Goal: Find specific page/section: Find specific page/section

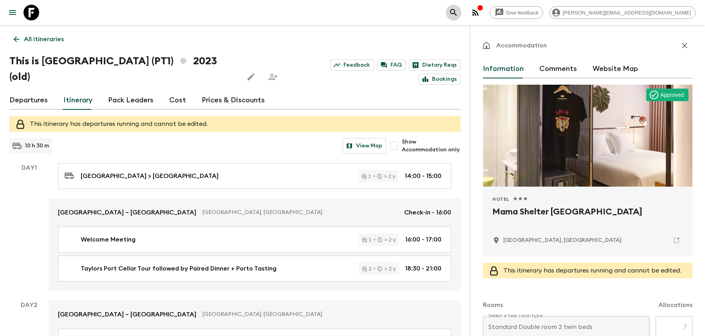
click at [457, 14] on icon "search adventures" at bounding box center [453, 12] width 7 height 7
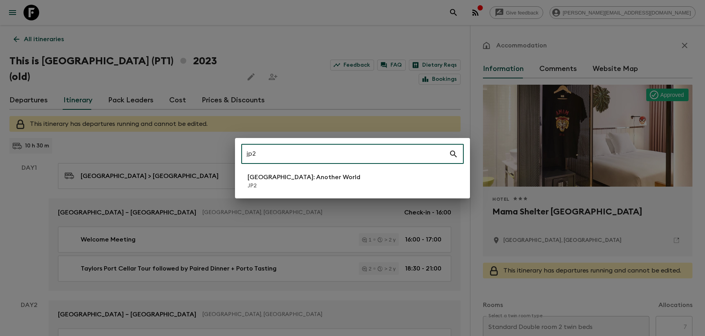
type input "jp2"
click at [384, 176] on li "[GEOGRAPHIC_DATA]: Another World JP2" at bounding box center [352, 181] width 223 height 22
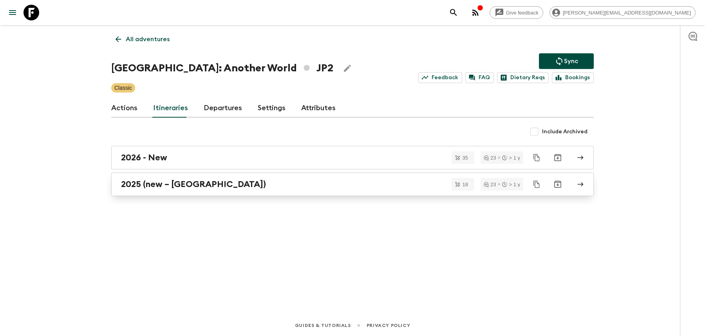
click at [256, 182] on div "2025 (new – [GEOGRAPHIC_DATA])" at bounding box center [345, 184] width 448 height 10
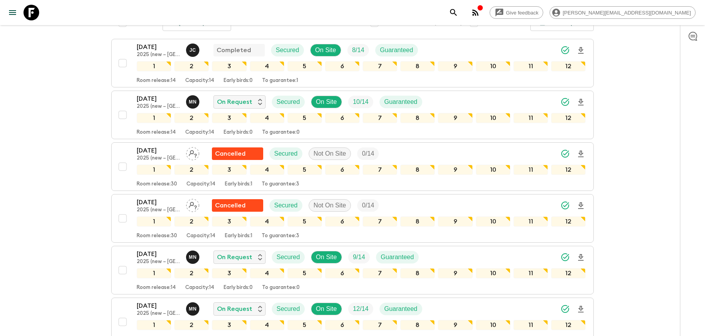
scroll to position [139, 0]
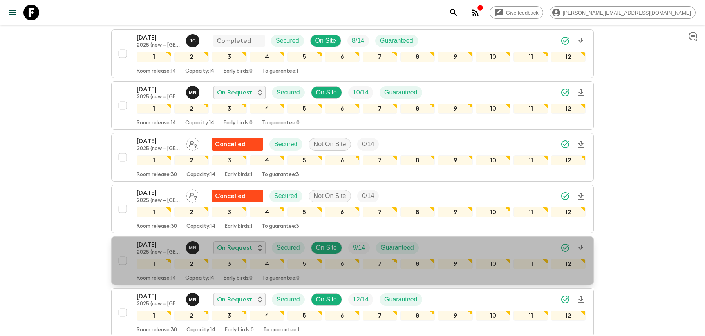
click at [442, 240] on div "[DATE] 2025 (new – [GEOGRAPHIC_DATA]) M N On Request Secured On Site 9 / 14 Gua…" at bounding box center [361, 248] width 449 height 16
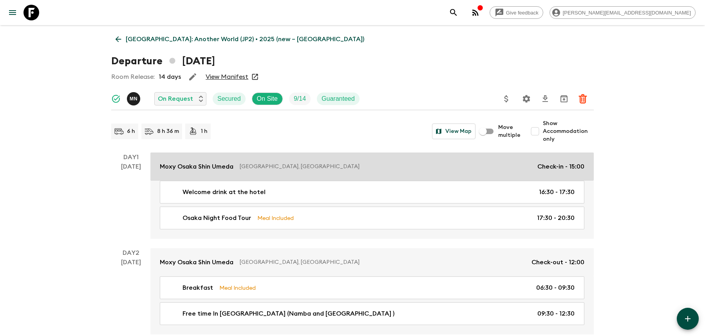
click at [464, 158] on link "Moxy Osaka Shin Umeda [GEOGRAPHIC_DATA], [GEOGRAPHIC_DATA] Check-in - 15:00" at bounding box center [372, 166] width 444 height 28
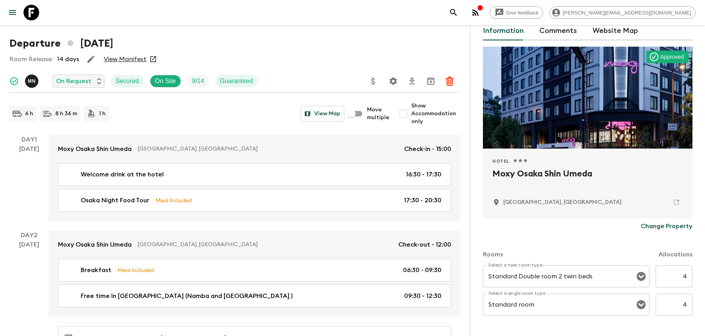
scroll to position [91, 0]
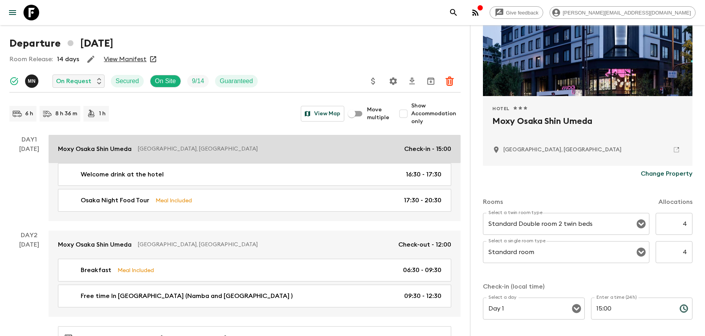
click at [369, 147] on p "[GEOGRAPHIC_DATA], [GEOGRAPHIC_DATA]" at bounding box center [268, 149] width 260 height 8
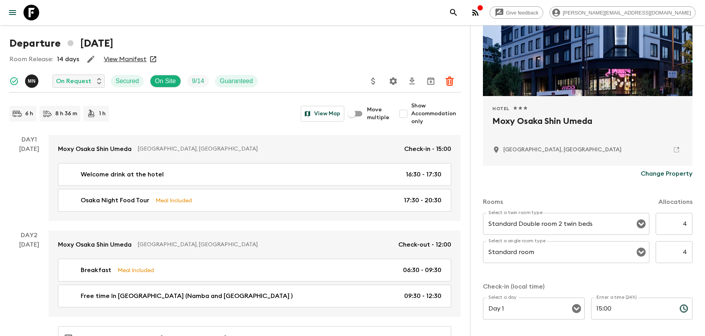
click at [532, 2] on div "Give feedback [PERSON_NAME][EMAIL_ADDRESS][DOMAIN_NAME]" at bounding box center [352, 12] width 705 height 25
click at [462, 7] on button "search adventures" at bounding box center [454, 13] width 16 height 16
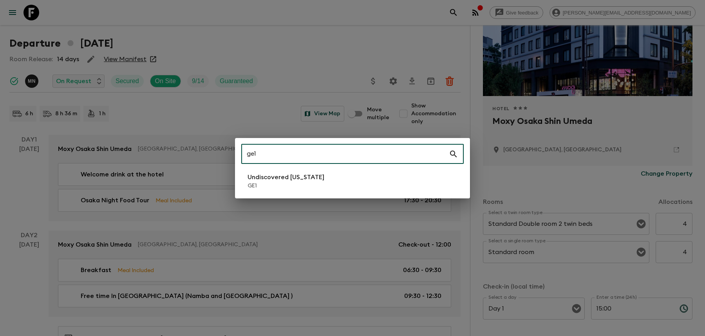
type input "ge1"
click at [339, 177] on li "Undiscovered [US_STATE] GE1" at bounding box center [352, 181] width 223 height 22
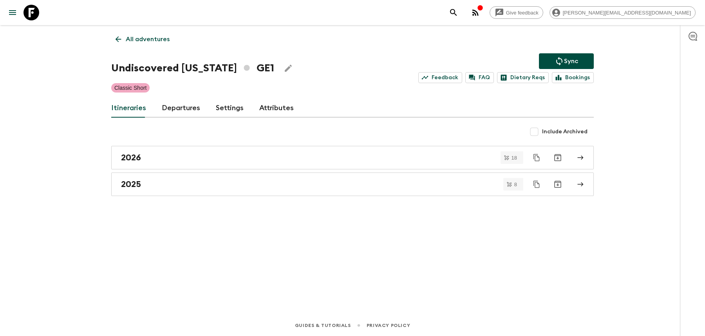
click at [308, 196] on div "All adventures Undiscovered [US_STATE] GE1 Sync Feedback FAQ Dietary Reqs Booki…" at bounding box center [353, 159] width 502 height 268
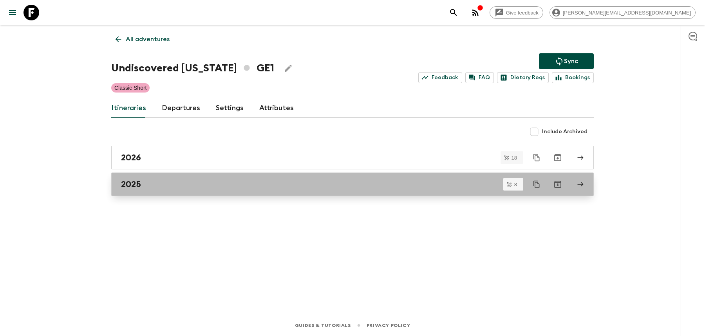
click at [308, 190] on link "2025" at bounding box center [352, 184] width 483 height 24
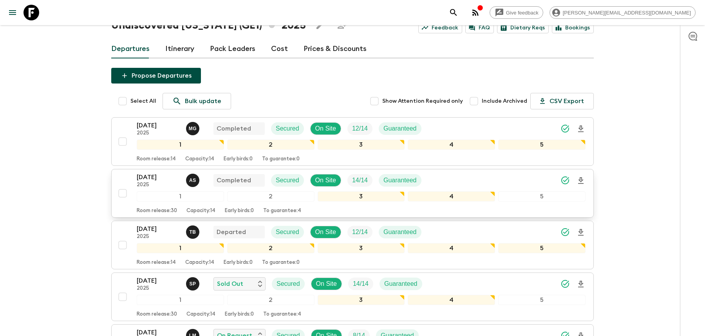
scroll to position [168, 0]
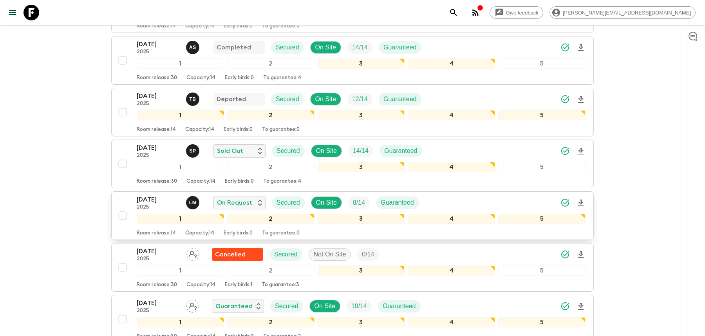
click at [541, 196] on div "[DATE] 2025 [PERSON_NAME] On Request Secured On Site 8 / 14 Guaranteed" at bounding box center [361, 203] width 449 height 16
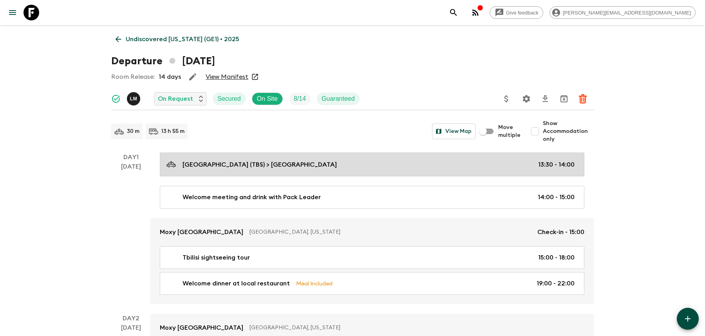
click at [469, 158] on link "[GEOGRAPHIC_DATA] (TBS) > [GEOGRAPHIC_DATA] 13:30 - 14:00" at bounding box center [372, 164] width 425 height 24
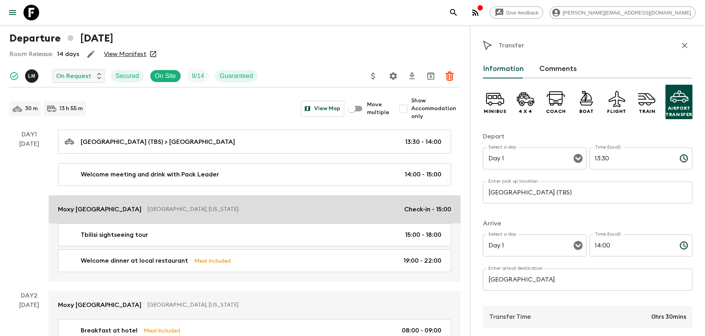
scroll to position [30, 0]
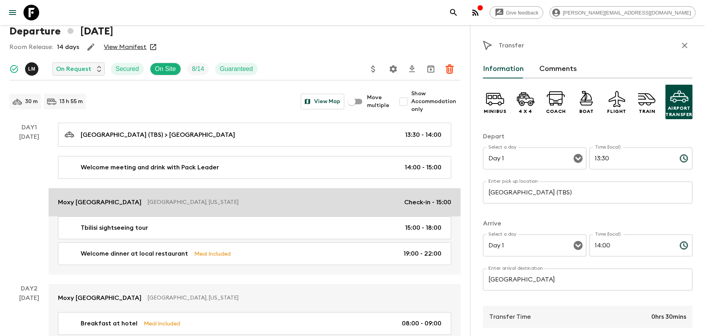
click at [350, 201] on p "[GEOGRAPHIC_DATA], [US_STATE]" at bounding box center [273, 202] width 250 height 8
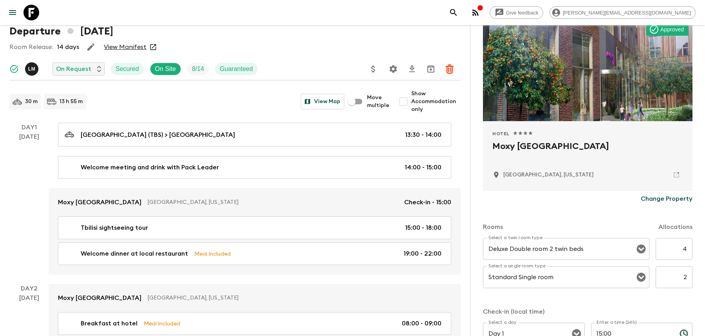
scroll to position [85, 0]
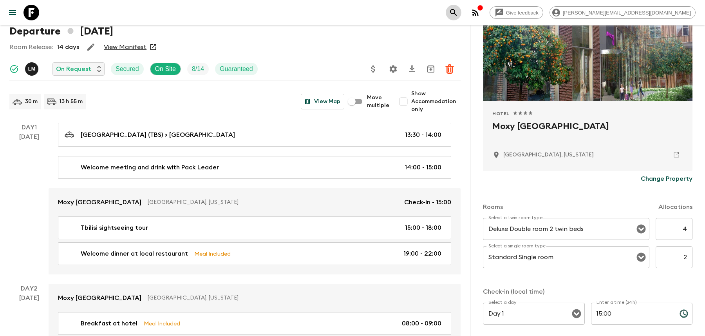
click at [462, 11] on button "search adventures" at bounding box center [454, 13] width 16 height 16
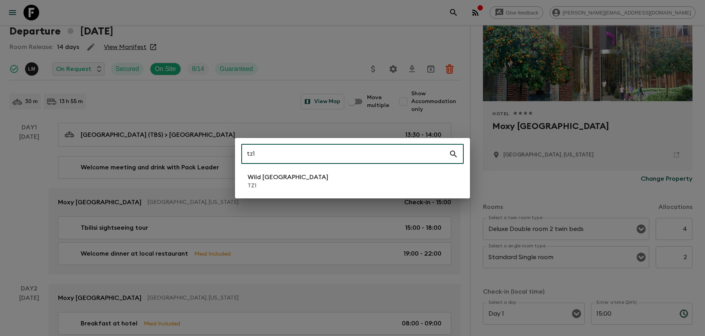
type input "tz1"
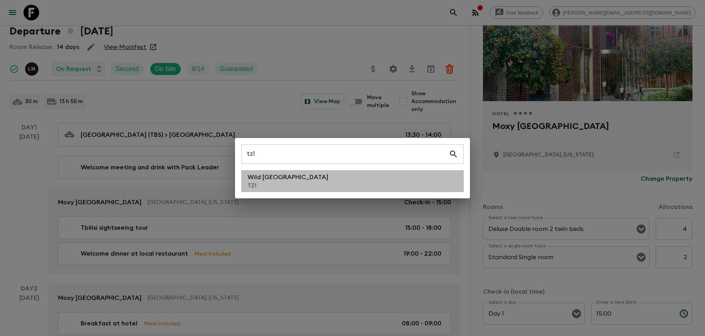
click at [317, 178] on li "Wild Tanzania TZ1" at bounding box center [352, 181] width 223 height 22
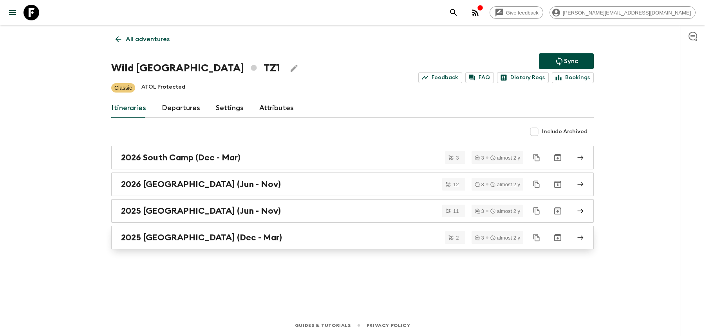
click at [282, 234] on div "2025 [GEOGRAPHIC_DATA] (Dec - Mar)" at bounding box center [345, 237] width 448 height 10
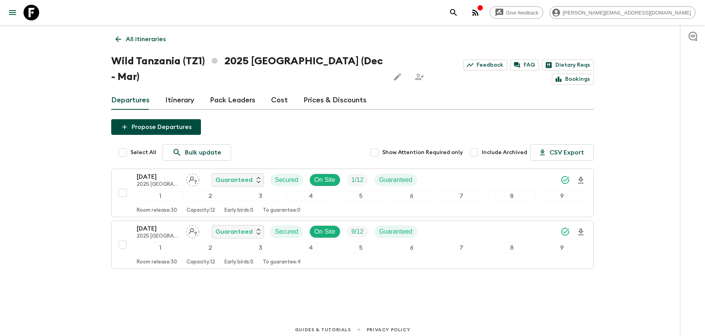
click at [132, 42] on p "All itineraries" at bounding box center [146, 38] width 40 height 9
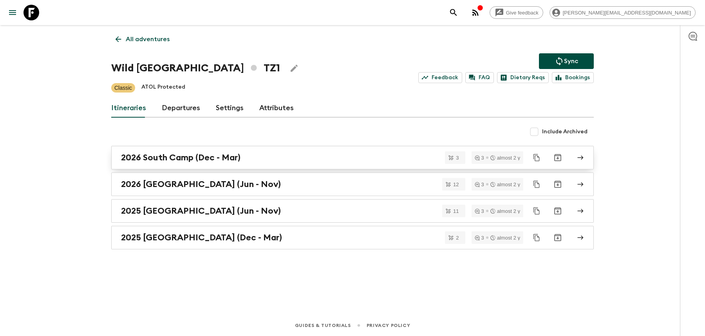
click at [205, 163] on link "2026 South Camp (Dec - Mar)" at bounding box center [352, 158] width 483 height 24
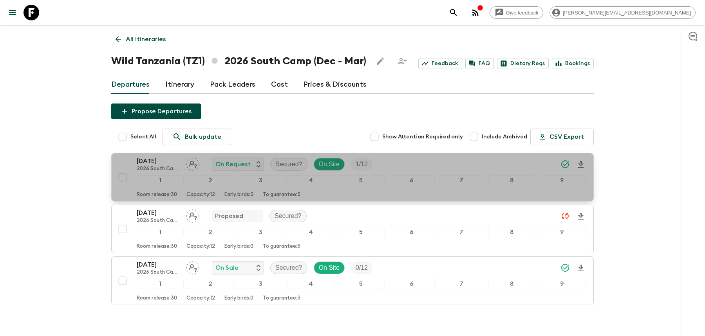
click at [395, 165] on div "[DATE] 2026 [GEOGRAPHIC_DATA] (Dec - Mar) On Request Secured? On Site 1 / 12" at bounding box center [361, 164] width 449 height 16
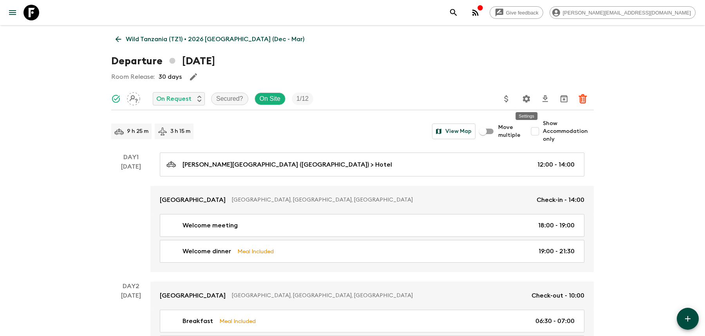
click at [531, 99] on icon "Settings" at bounding box center [526, 98] width 9 height 9
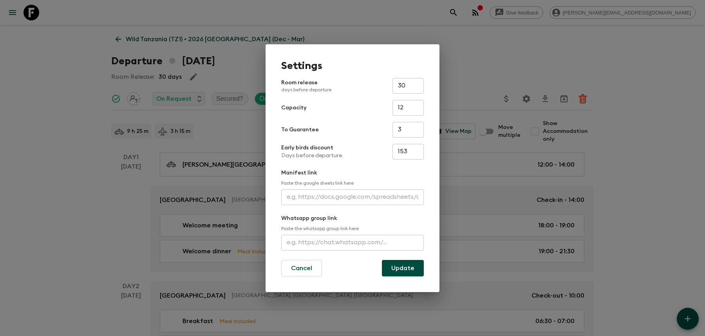
click at [502, 68] on div "Settings Room release days before departure 30 ​ Capacity 12 ​ To Guarantee 3 ​…" at bounding box center [352, 168] width 705 height 336
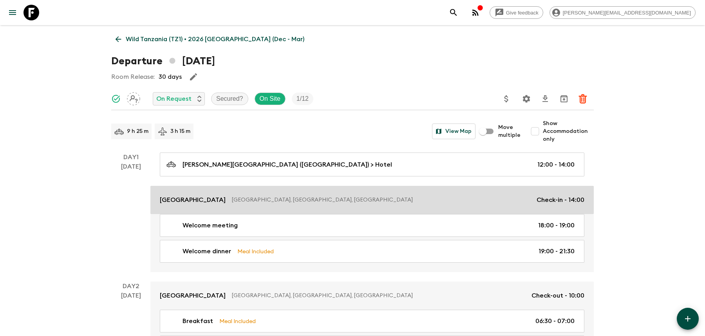
click at [431, 196] on p "[GEOGRAPHIC_DATA], [GEOGRAPHIC_DATA], [GEOGRAPHIC_DATA]" at bounding box center [381, 200] width 299 height 8
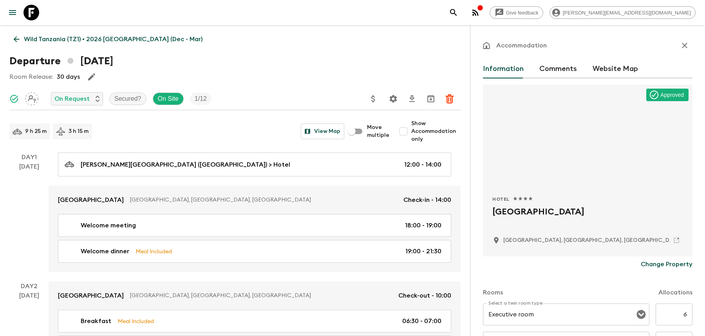
scroll to position [253, 0]
